Goal: Check status: Check status

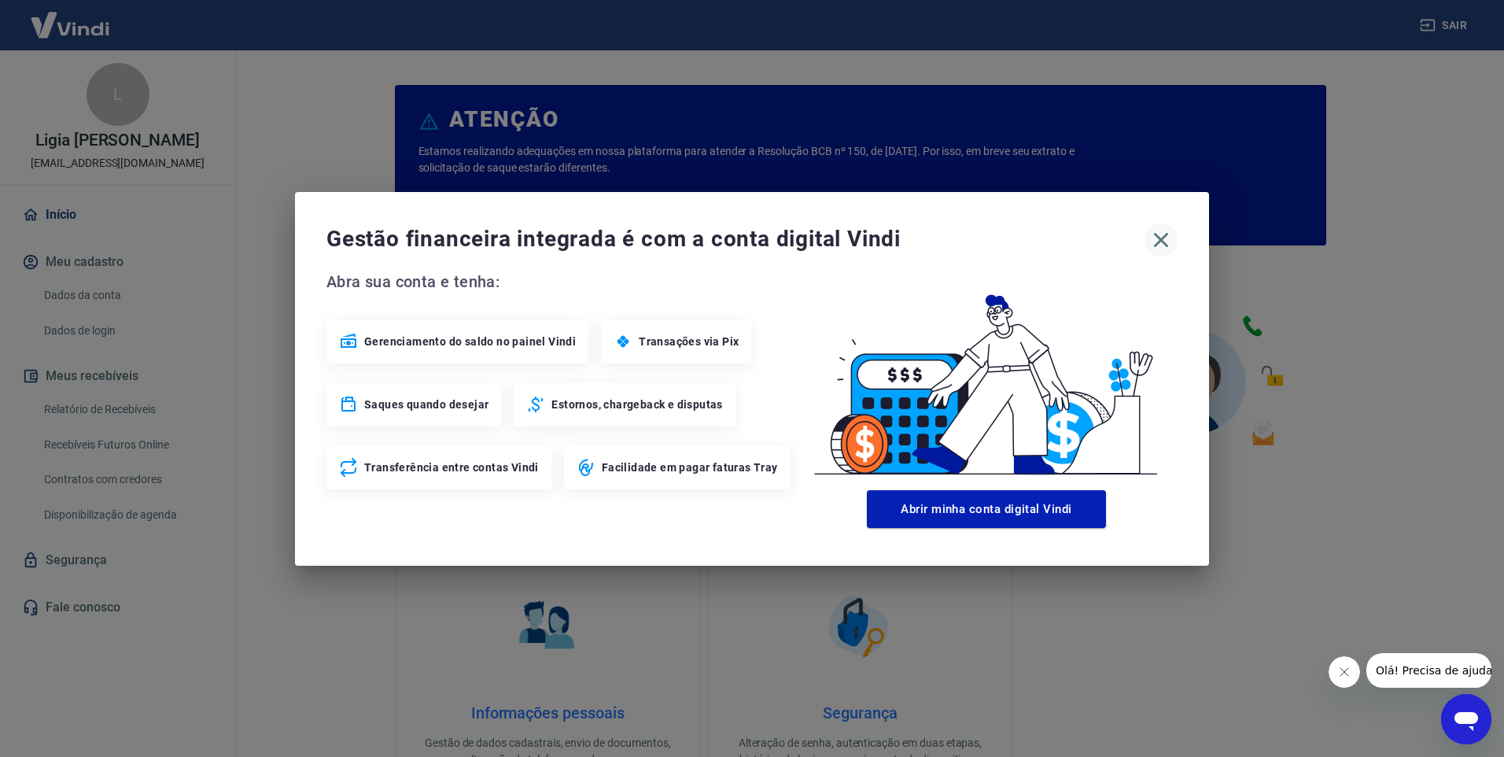
click at [1161, 232] on icon "button" at bounding box center [1161, 239] width 25 height 25
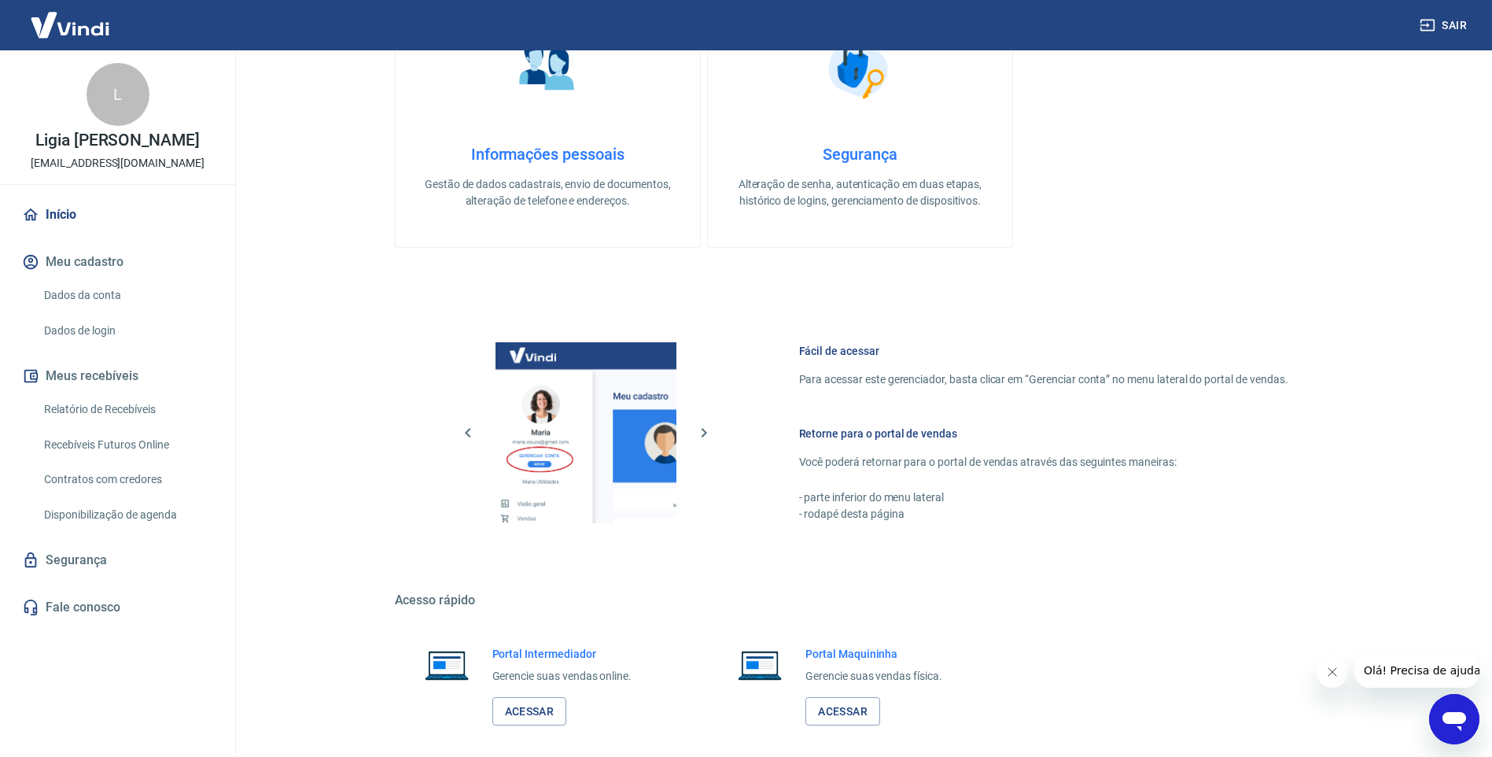
scroll to position [633, 0]
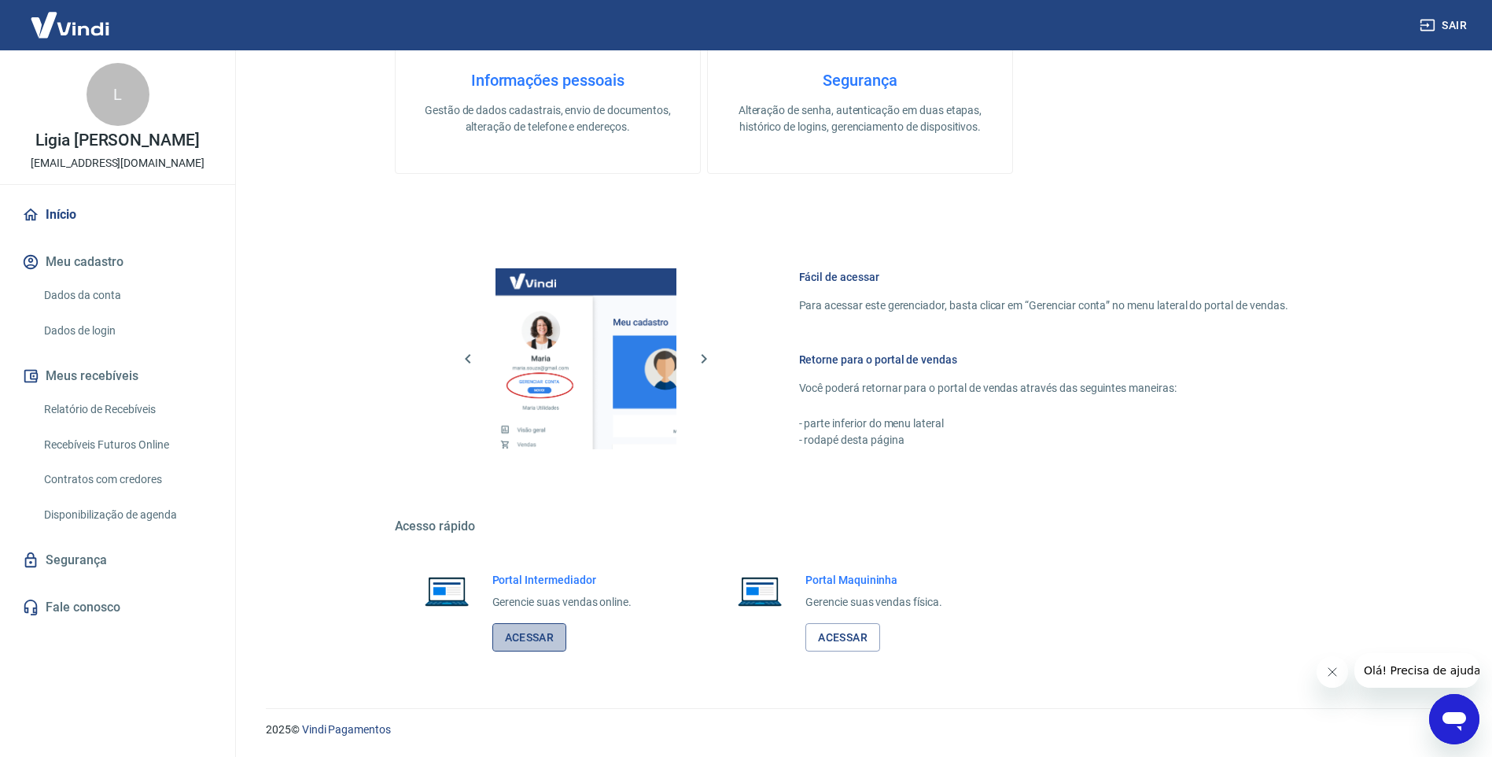
click at [532, 633] on link "Acessar" at bounding box center [529, 637] width 75 height 29
click at [128, 405] on link "Relatório de Recebíveis" at bounding box center [127, 409] width 179 height 32
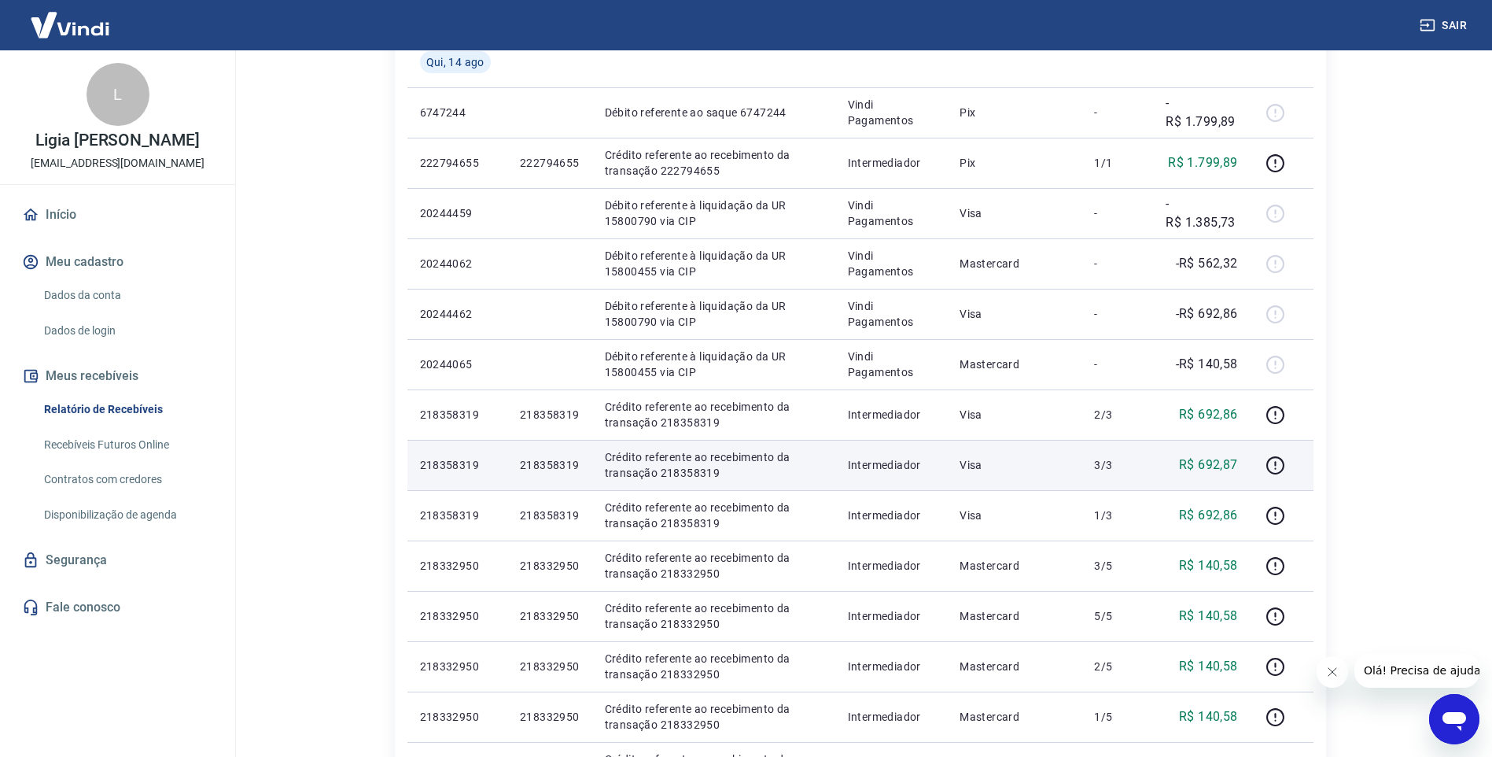
scroll to position [551, 0]
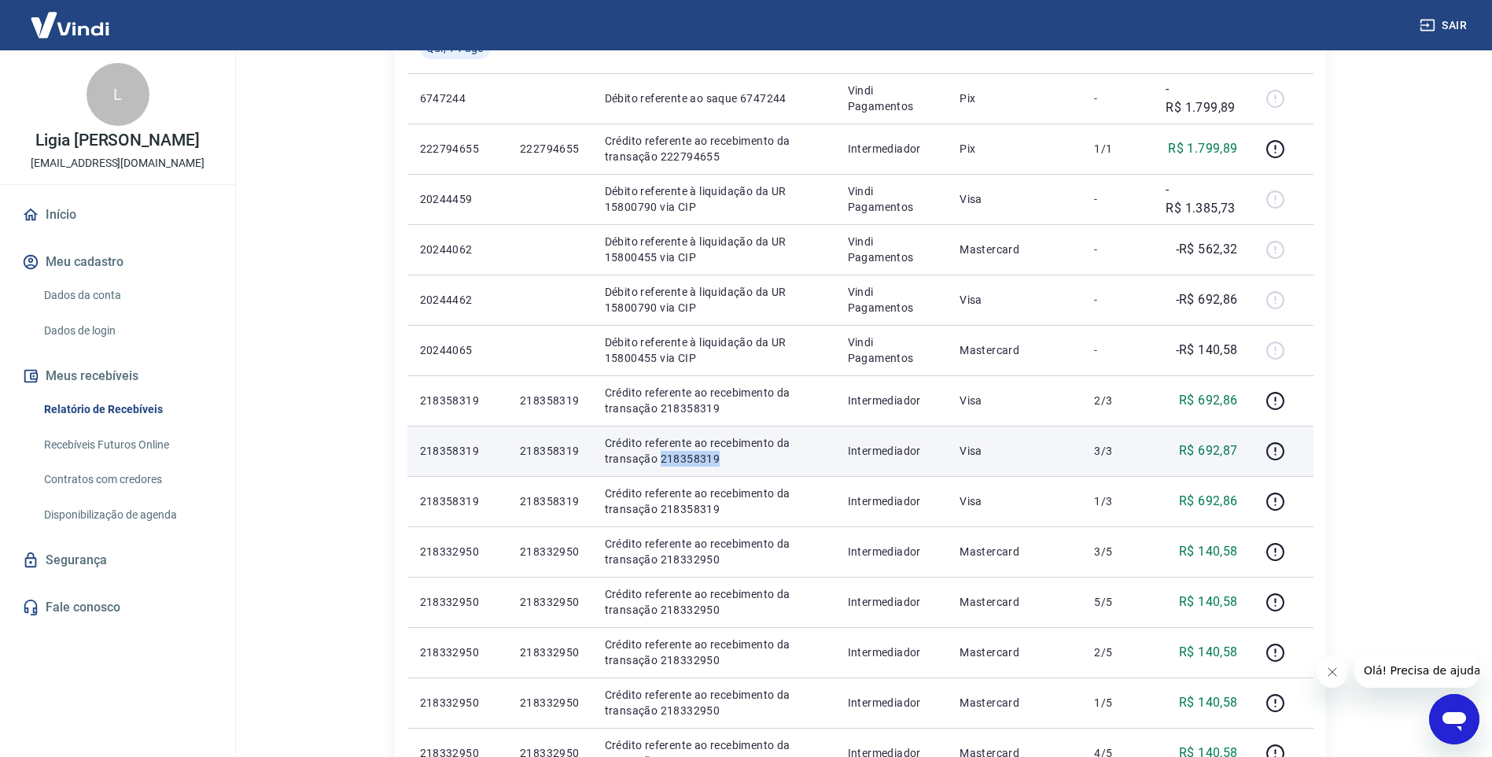
drag, startPoint x: 743, startPoint y: 462, endPoint x: 659, endPoint y: 464, distance: 83.4
click at [659, 464] on p "Crédito referente ao recebimento da transação 218358319" at bounding box center [714, 450] width 218 height 31
copy p "218358319"
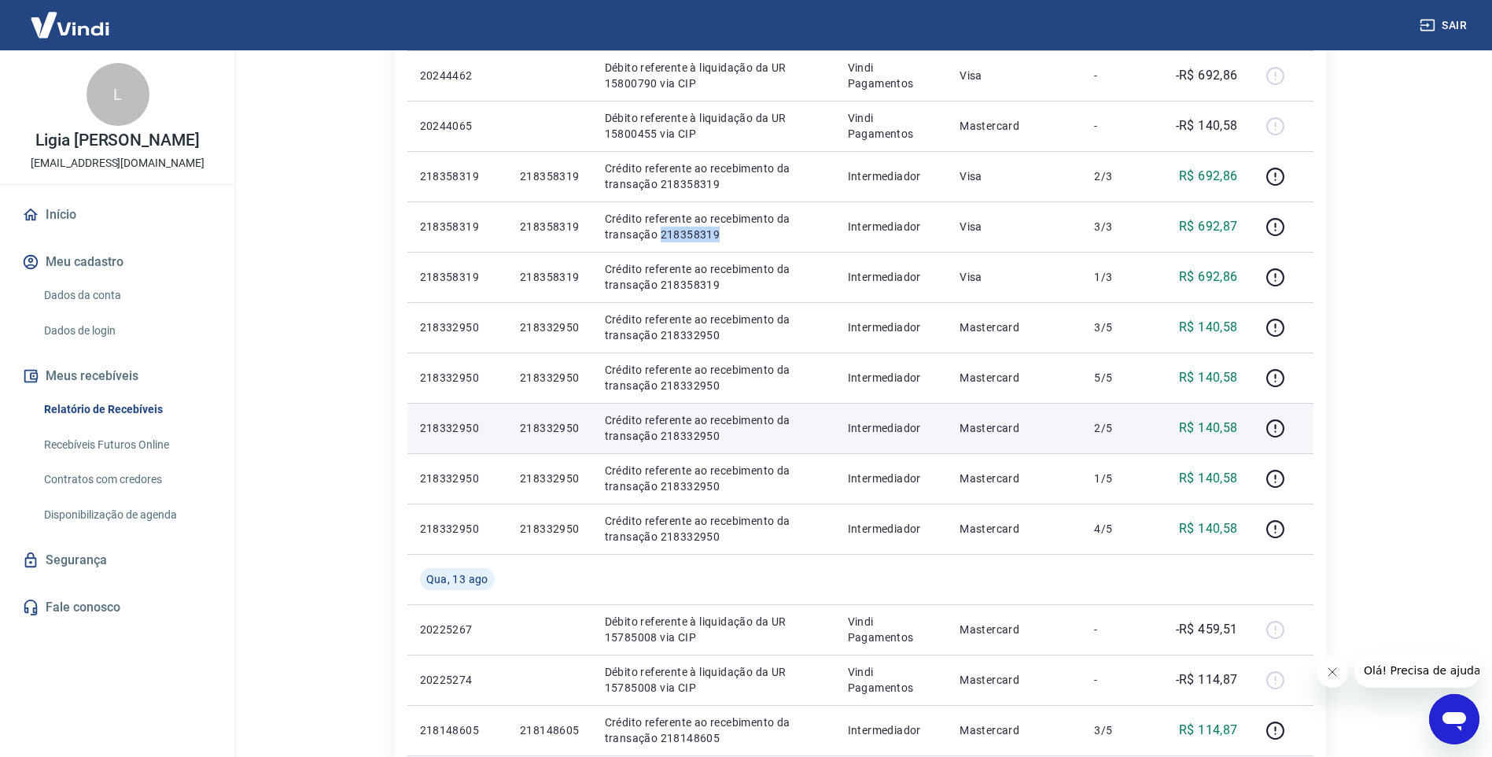
scroll to position [787, 0]
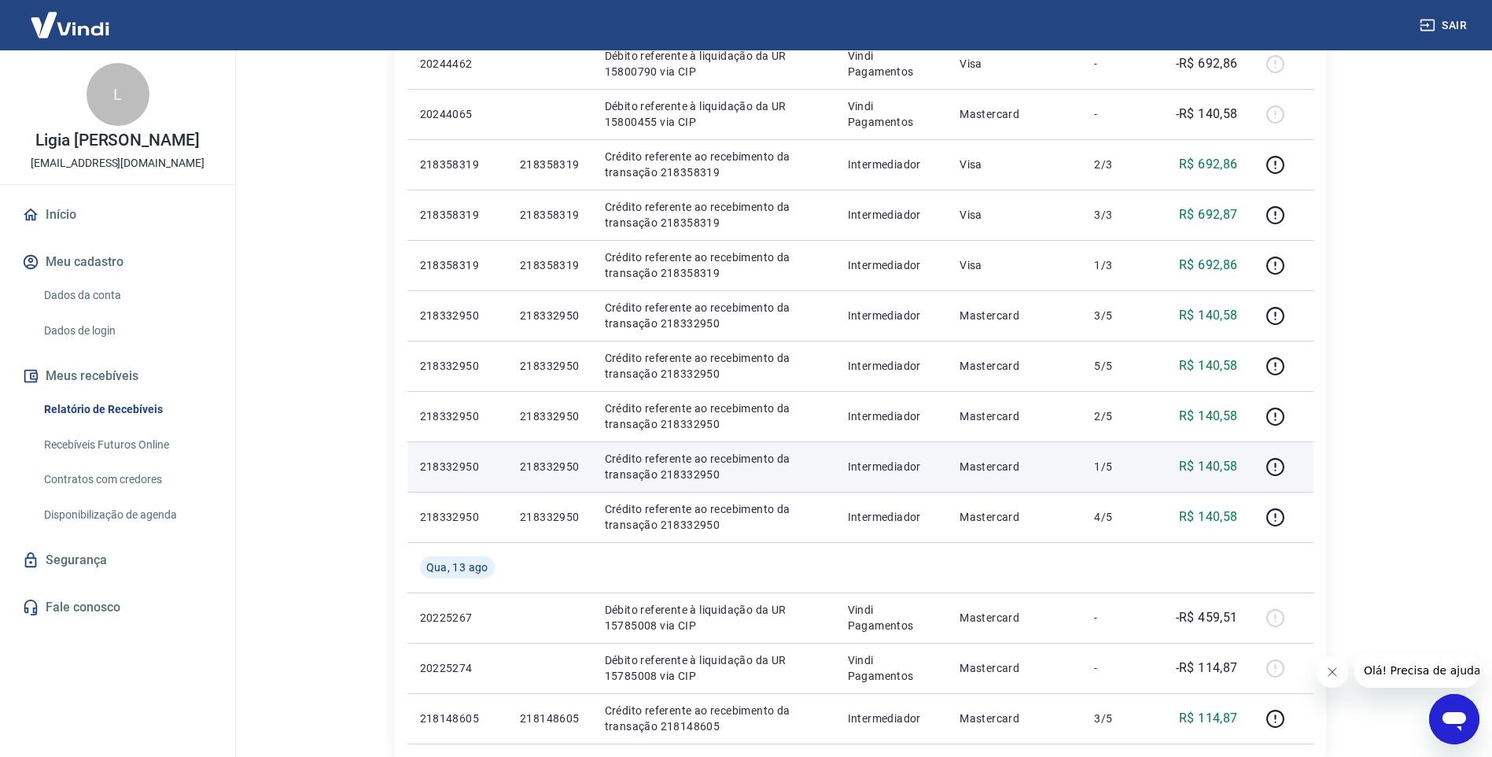
click at [706, 478] on p "Crédito referente ao recebimento da transação 218332950" at bounding box center [714, 466] width 218 height 31
drag, startPoint x: 722, startPoint y: 476, endPoint x: 658, endPoint y: 483, distance: 64.1
click at [658, 483] on td "Crédito referente ao recebimento da transação 218332950" at bounding box center [713, 466] width 243 height 50
copy p "218332950"
